Goal: Transaction & Acquisition: Purchase product/service

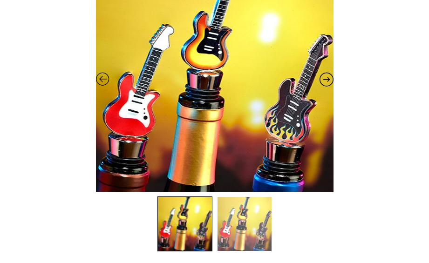
scroll to position [203, 0]
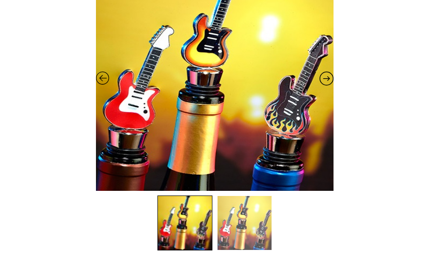
drag, startPoint x: 196, startPoint y: 124, endPoint x: 360, endPoint y: 126, distance: 164.4
click at [360, 126] on div "Flaming Guitar Bottle Stop Out of stock Flaming Guitar Bottle Stop Classic rock…" at bounding box center [215, 176] width 326 height 488
drag, startPoint x: 288, startPoint y: 120, endPoint x: 402, endPoint y: 118, distance: 114.6
click at [190, 220] on img at bounding box center [185, 223] width 54 height 54
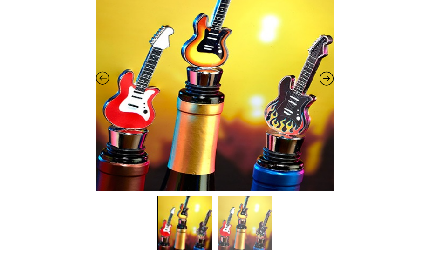
click at [230, 220] on img at bounding box center [244, 223] width 54 height 54
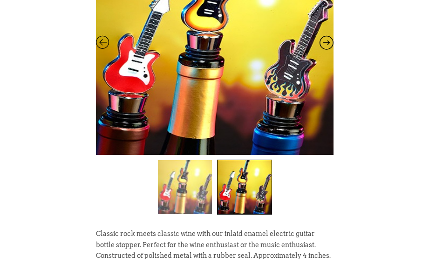
scroll to position [243, 0]
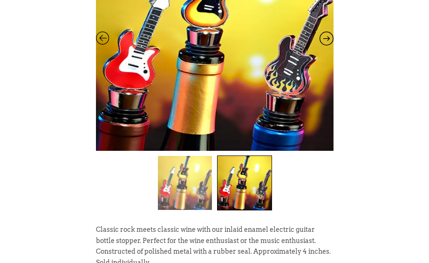
click at [244, 175] on img at bounding box center [244, 183] width 54 height 54
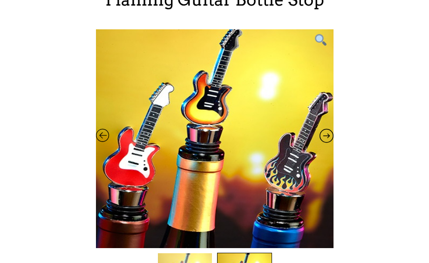
scroll to position [149, 0]
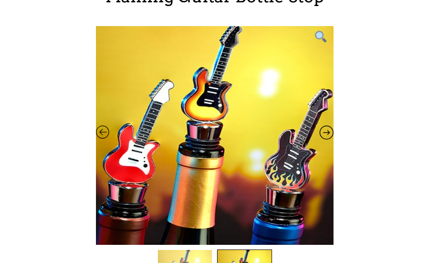
click at [326, 135] on icon at bounding box center [326, 135] width 14 height 12
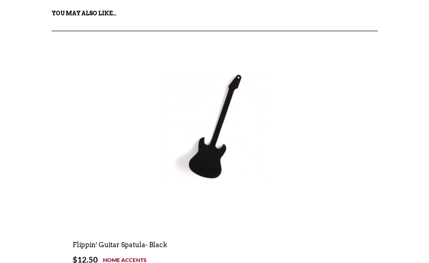
scroll to position [633, 0]
